Goal: Find specific page/section: Find specific page/section

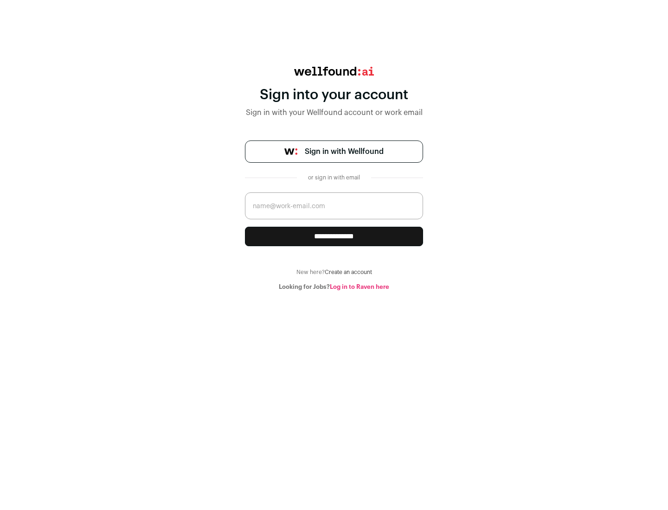
click at [344, 152] on span "Sign in with Wellfound" at bounding box center [344, 151] width 79 height 11
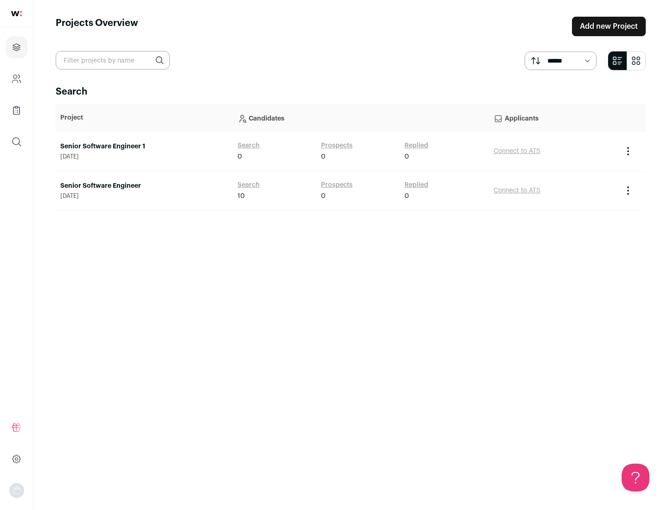
click at [144, 186] on link "Senior Software Engineer" at bounding box center [144, 185] width 168 height 9
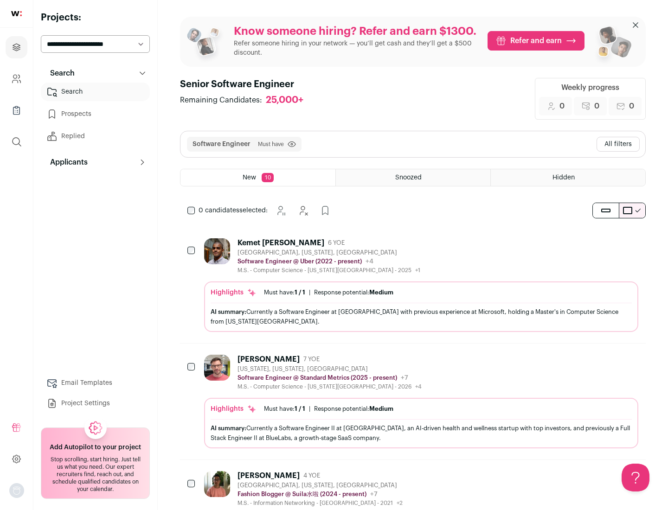
scroll to position [30, 0]
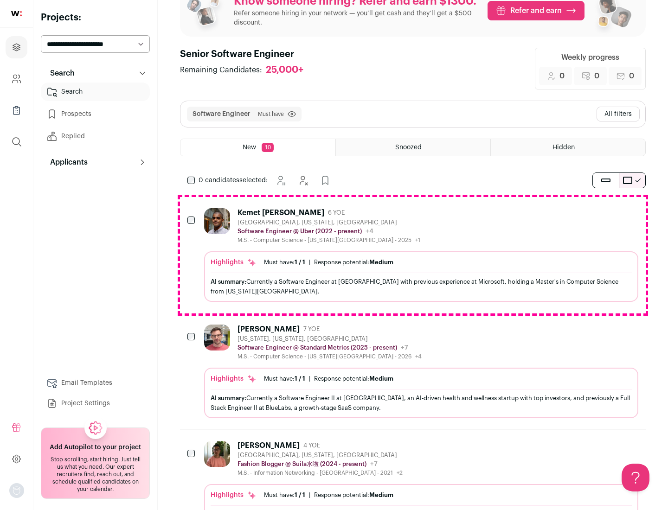
click at [413, 255] on div "Highlights Must have: 1 / 1 How many must haves have been fulfilled? | Response…" at bounding box center [421, 277] width 434 height 51
